Goal: Navigation & Orientation: Find specific page/section

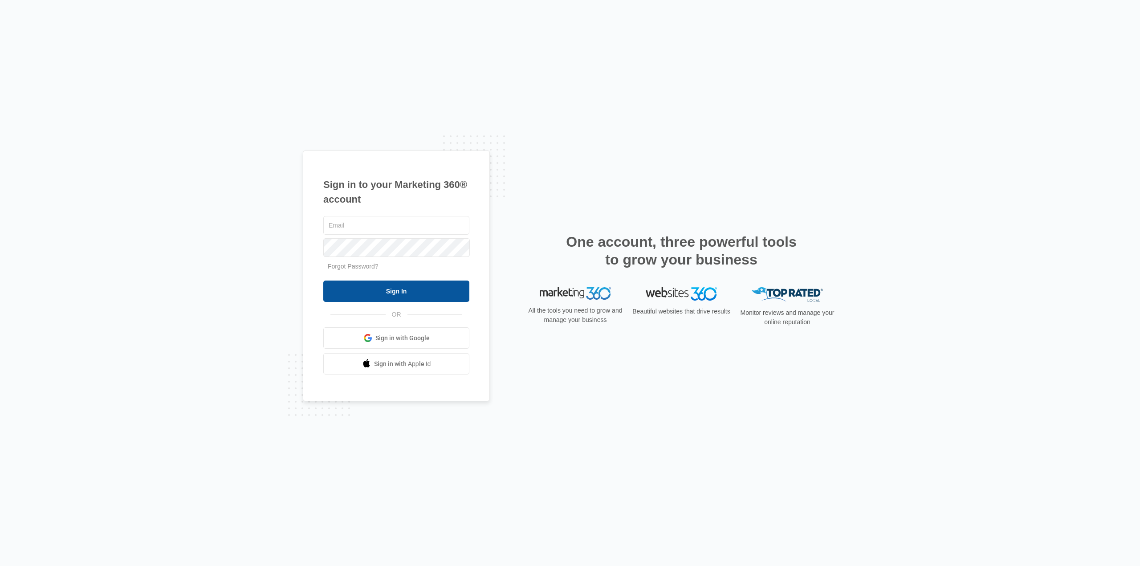
type input "[PERSON_NAME][EMAIL_ADDRESS][DOMAIN_NAME]"
click at [410, 288] on input "Sign In" at bounding box center [396, 291] width 146 height 21
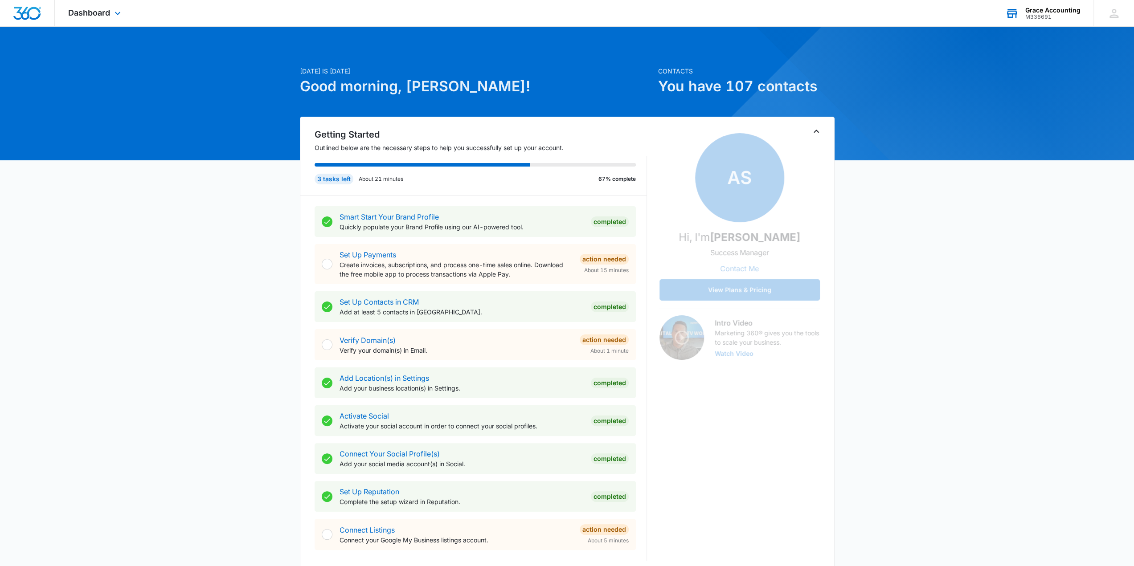
click at [1045, 9] on div "Grace Accounting" at bounding box center [1052, 10] width 55 height 7
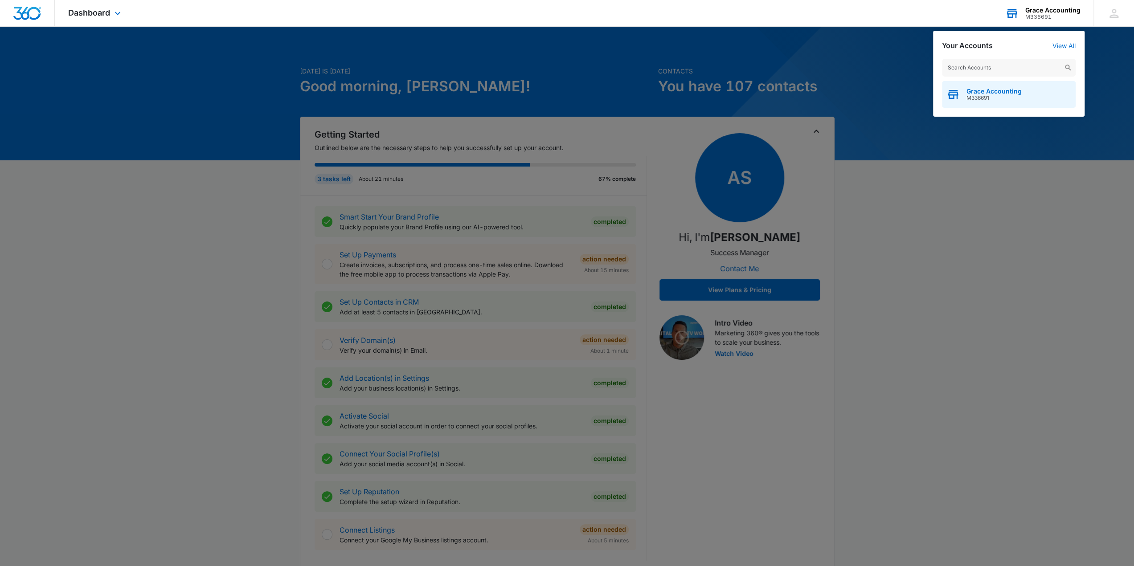
click at [988, 96] on span "M336691" at bounding box center [993, 98] width 55 height 6
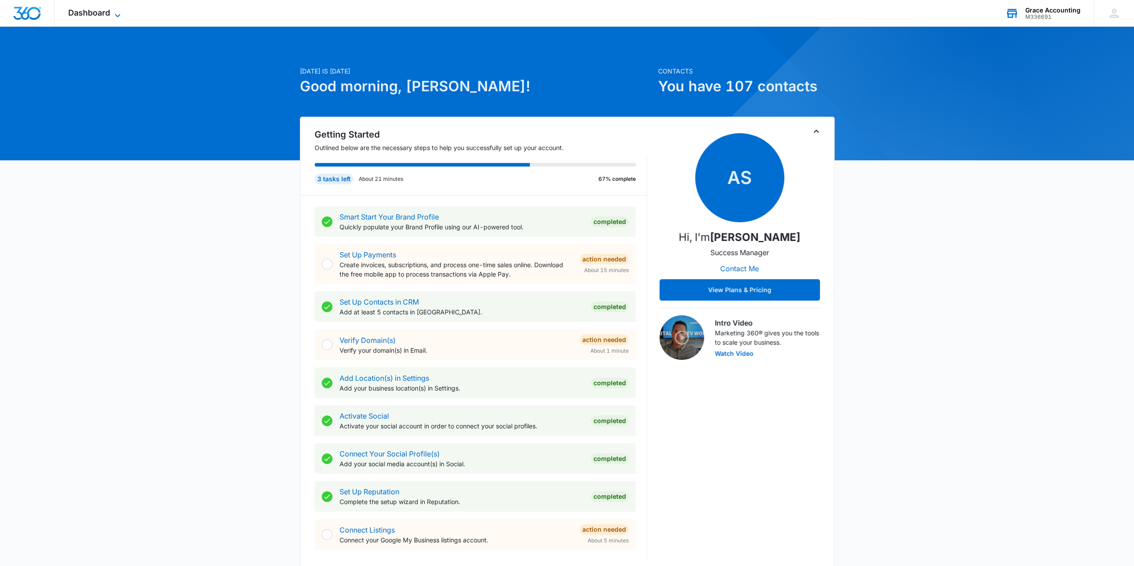
click at [98, 10] on span "Dashboard" at bounding box center [89, 12] width 42 height 9
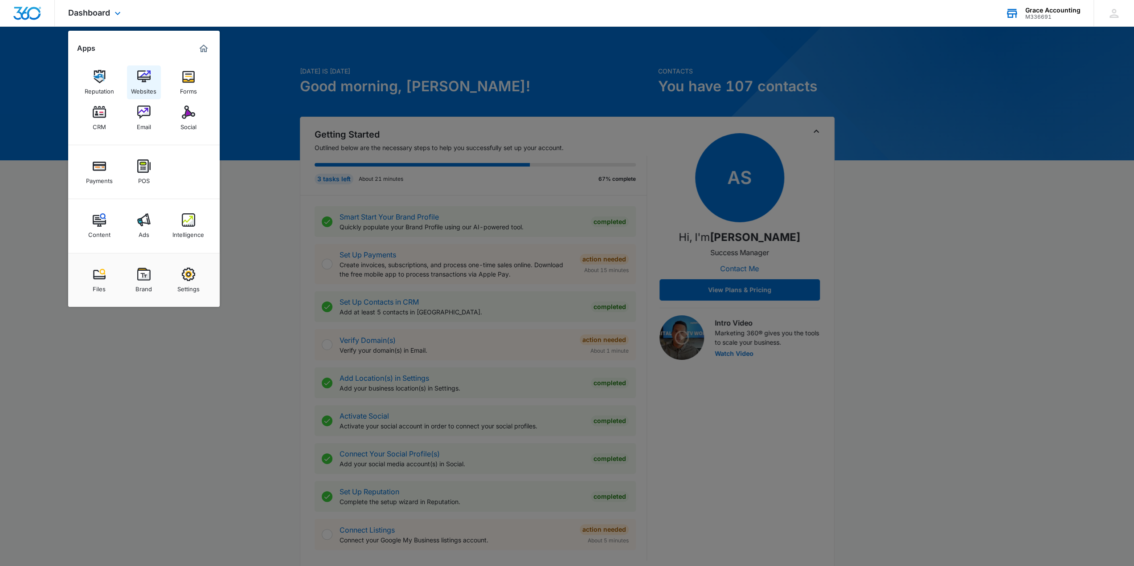
click at [144, 76] on img at bounding box center [143, 76] width 13 height 13
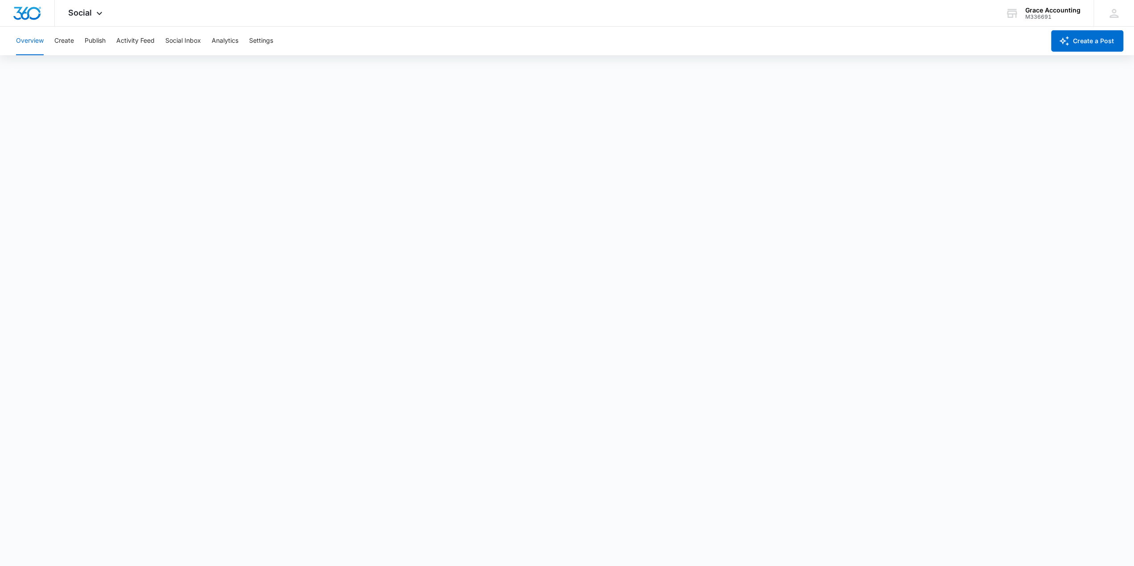
click at [29, 41] on button "Overview" at bounding box center [30, 41] width 28 height 29
click at [86, 9] on span "Social" at bounding box center [80, 12] width 24 height 9
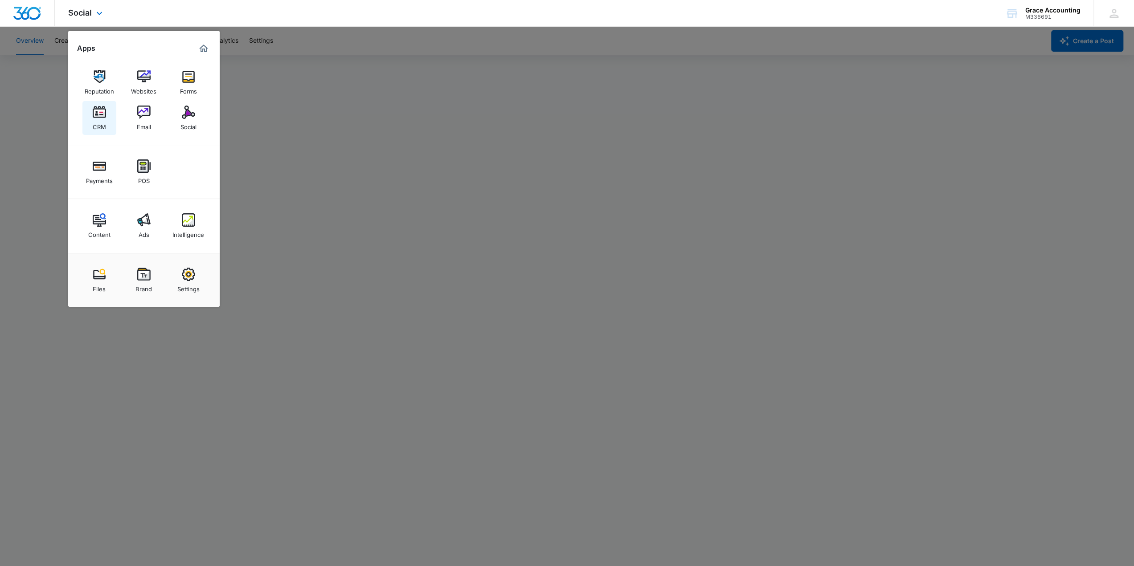
click at [95, 120] on div "CRM" at bounding box center [99, 125] width 13 height 12
